Goal: Book appointment/travel/reservation

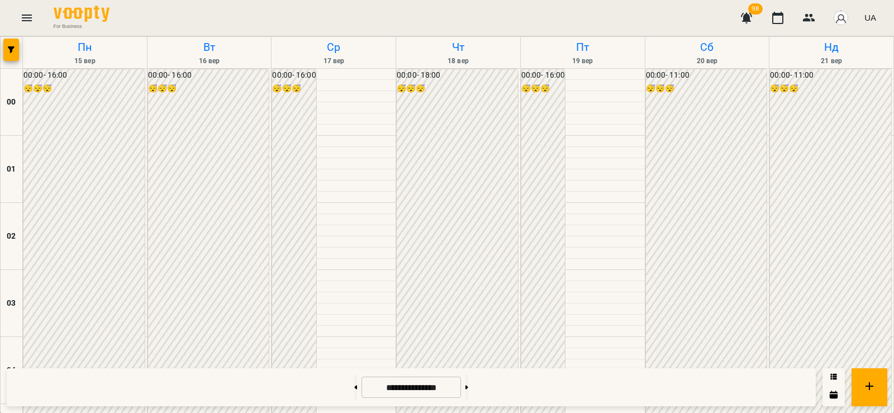
scroll to position [912, 0]
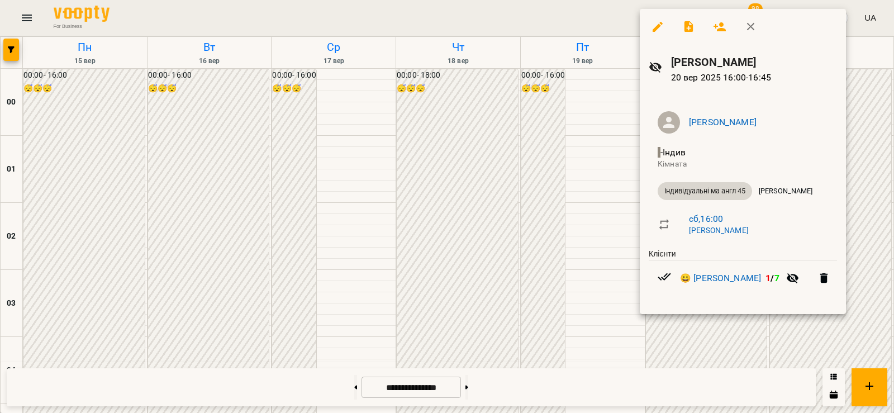
click at [480, 255] on div at bounding box center [447, 206] width 894 height 413
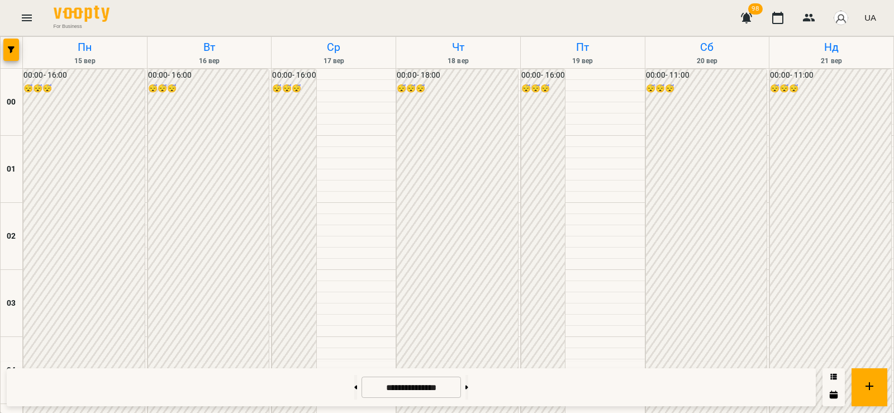
scroll to position [1154, 0]
click at [331, 66] on h6 "17 вер" at bounding box center [333, 61] width 121 height 11
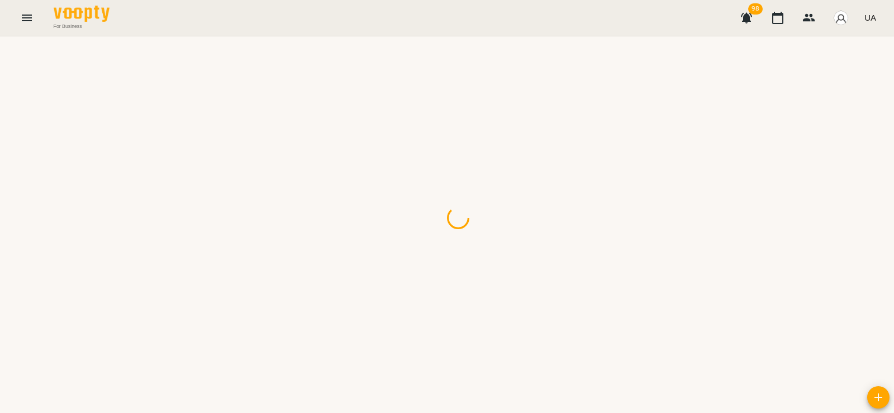
click at [341, 36] on div at bounding box center [447, 36] width 894 height 0
click at [343, 36] on div at bounding box center [447, 36] width 894 height 0
click at [342, 36] on div at bounding box center [447, 36] width 894 height 0
click at [341, 36] on div at bounding box center [447, 36] width 894 height 0
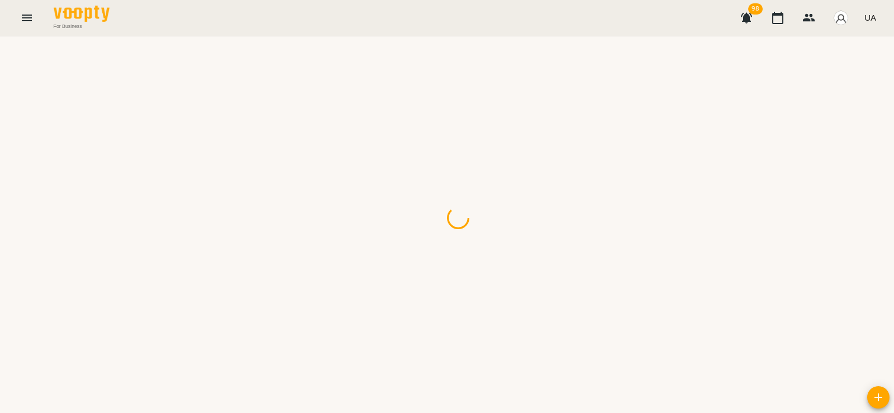
drag, startPoint x: 338, startPoint y: 73, endPoint x: 297, endPoint y: -11, distance: 93.7
click at [315, 36] on div at bounding box center [447, 36] width 894 height 0
click at [312, 25] on div "For Business 98 UA" at bounding box center [447, 18] width 894 height 36
click at [297, 0] on html "For Business 98 UA" at bounding box center [447, 18] width 894 height 36
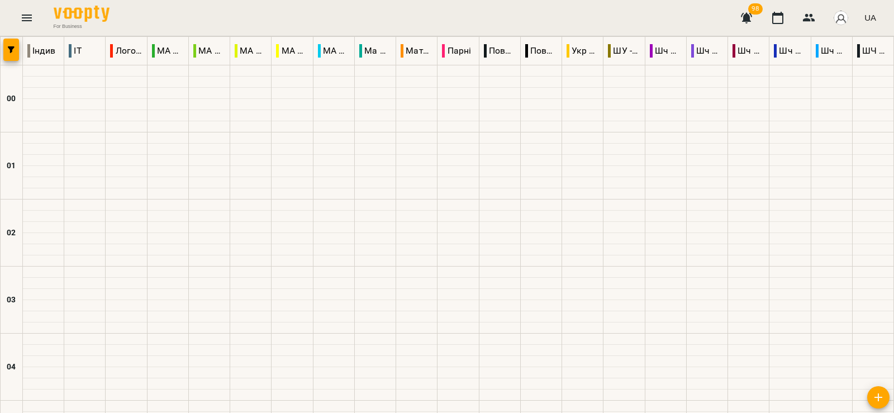
click at [13, 44] on button "button" at bounding box center [11, 50] width 16 height 22
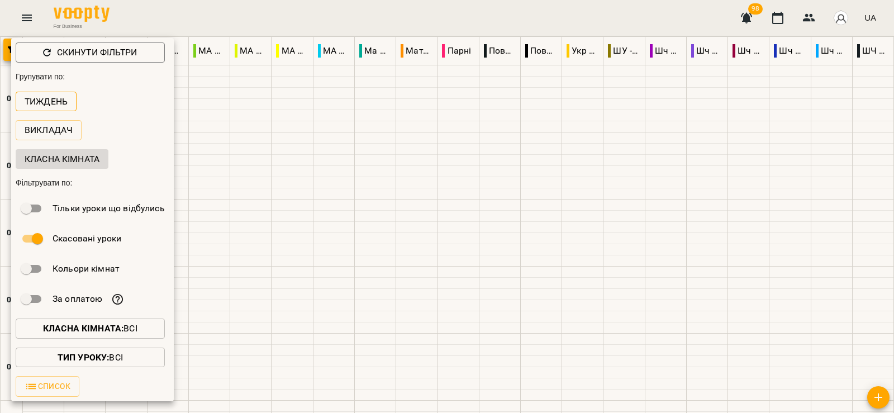
click at [54, 100] on p "Тиждень" at bounding box center [46, 101] width 43 height 13
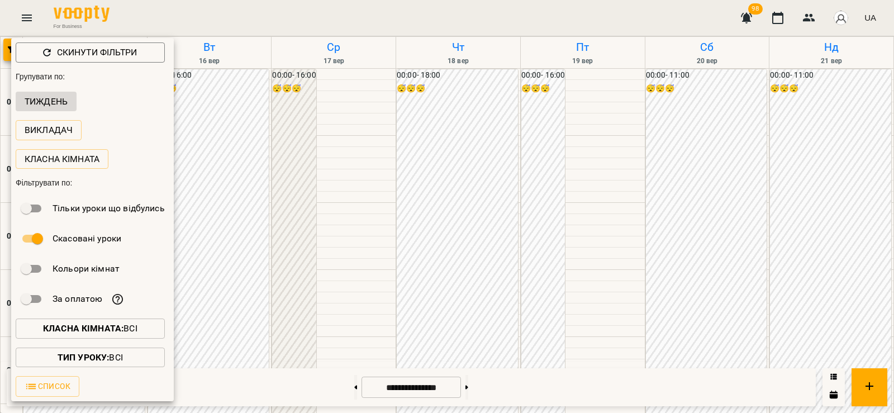
click at [260, 274] on div at bounding box center [447, 206] width 894 height 413
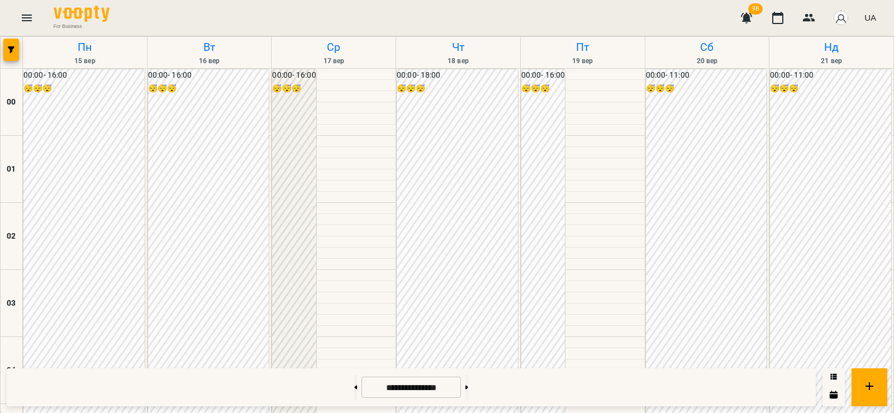
scroll to position [1157, 0]
